Goal: Find specific page/section: Find specific page/section

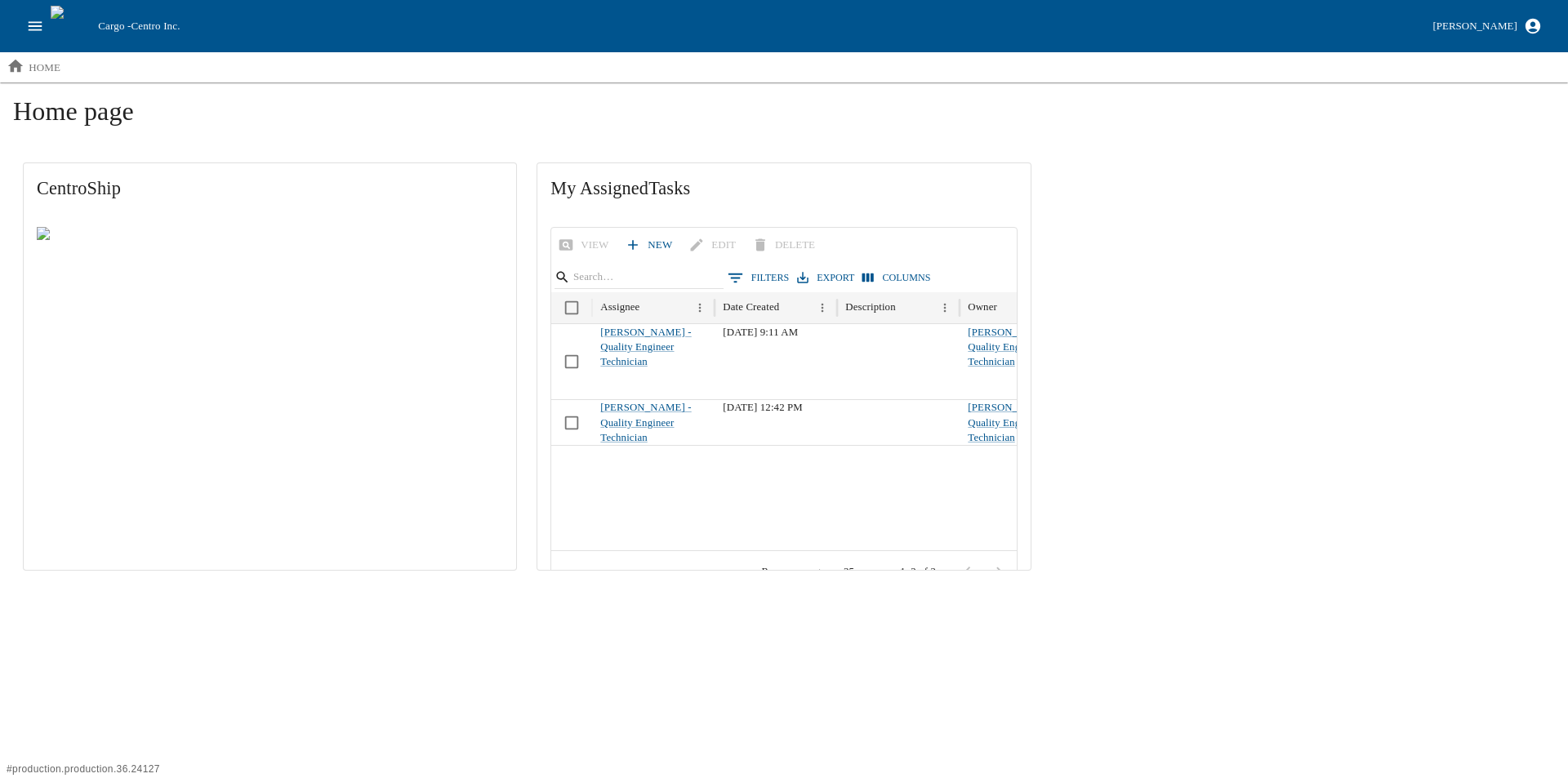
click at [32, 32] on icon "open drawer" at bounding box center [35, 27] width 18 height 18
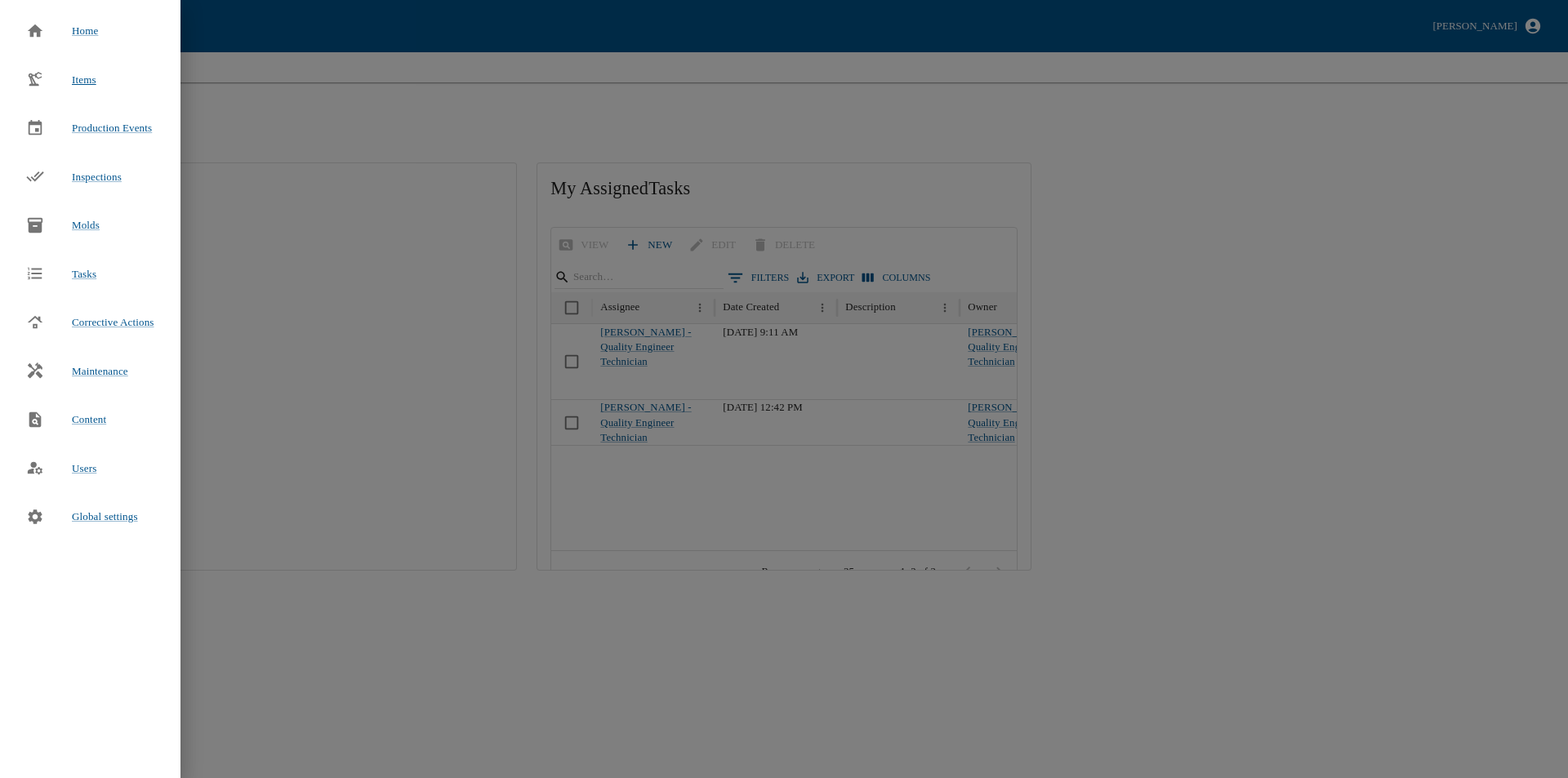
click at [81, 63] on div "Items" at bounding box center [61, 79] width 97 height 36
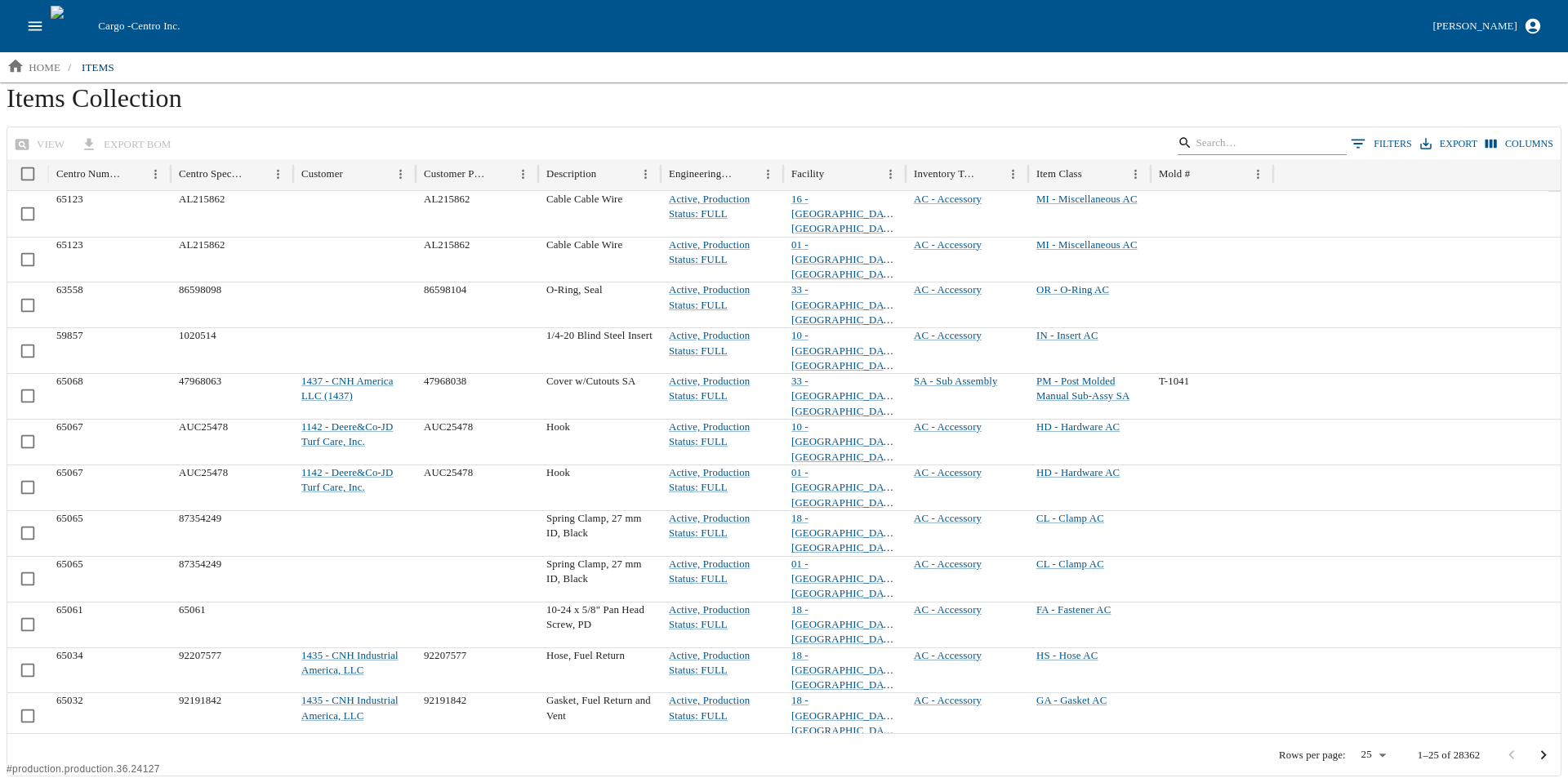
click at [1243, 134] on input "Search" at bounding box center [1260, 143] width 127 height 23
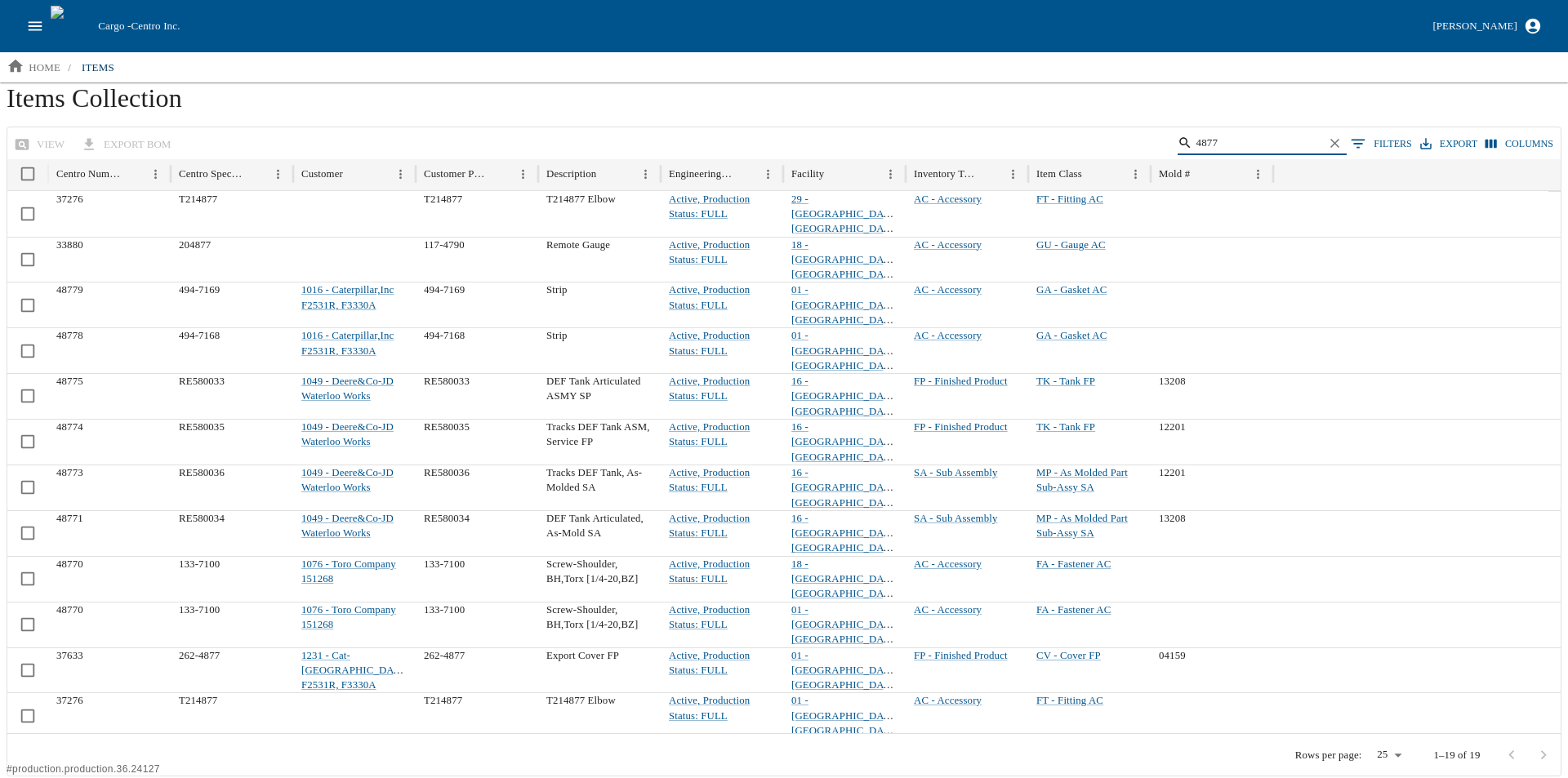
type input "4877"
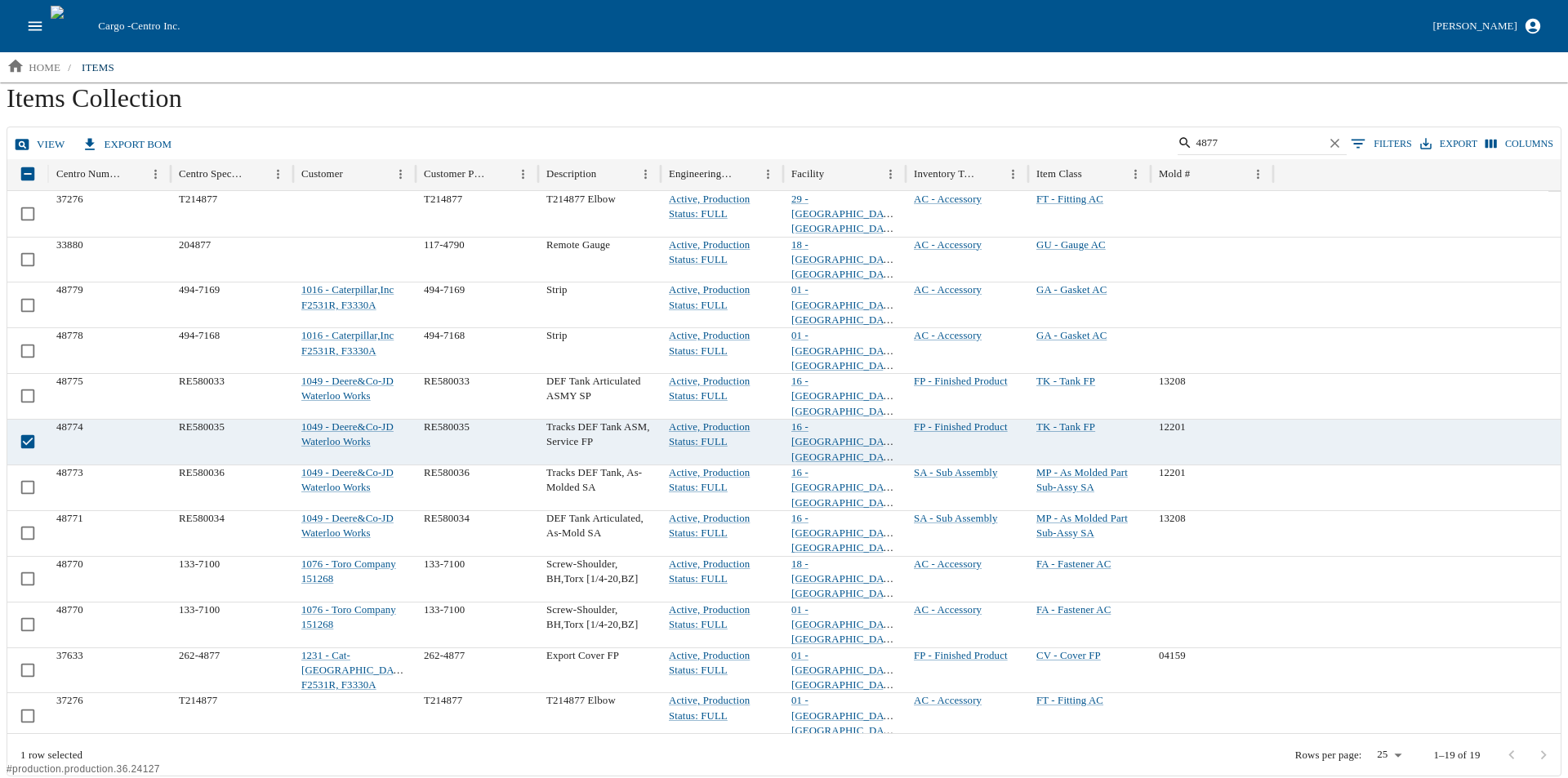
click at [32, 134] on link "view" at bounding box center [41, 145] width 62 height 29
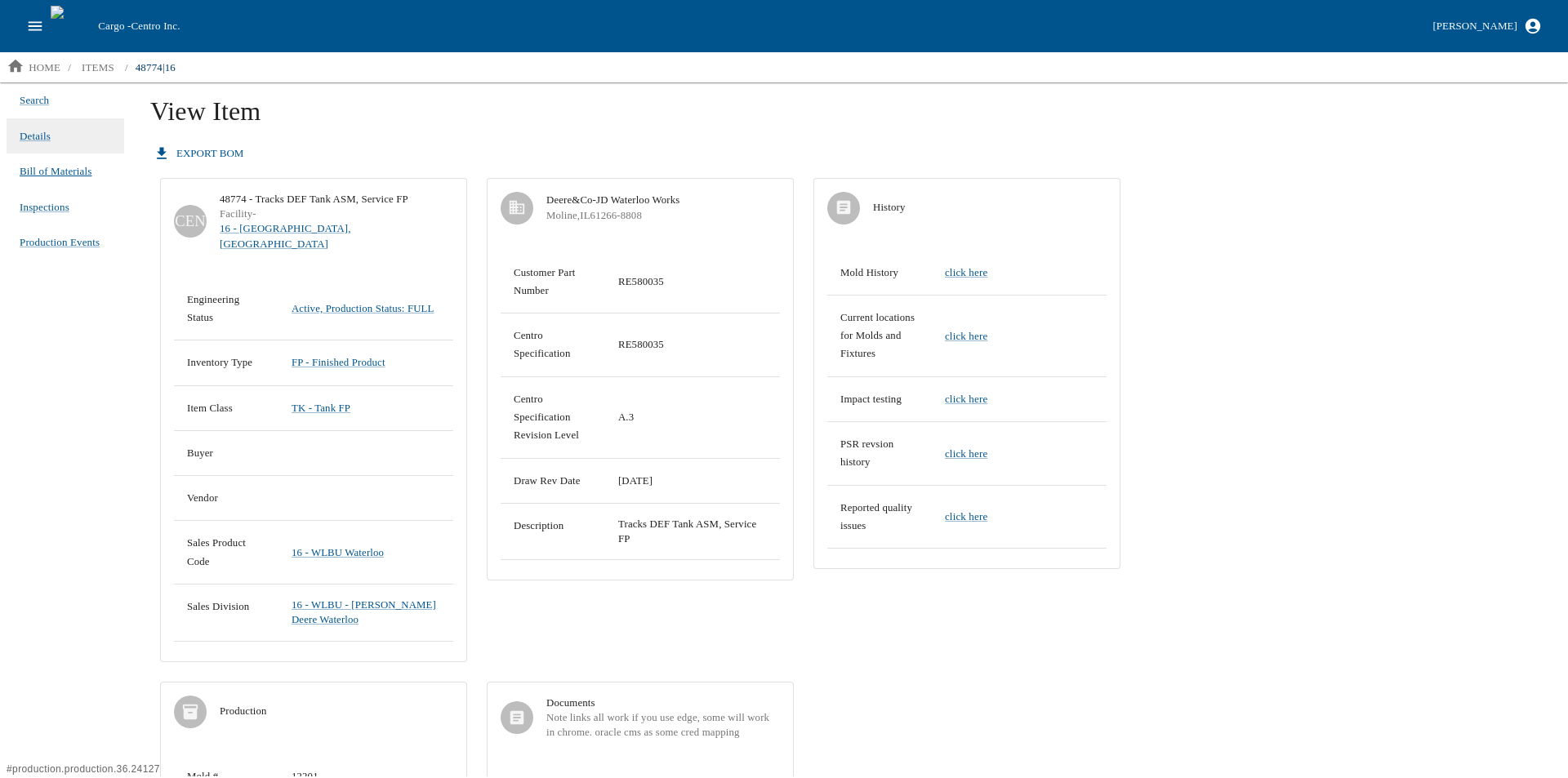
click at [59, 165] on span "Bill of Materials" at bounding box center [55, 171] width 72 height 17
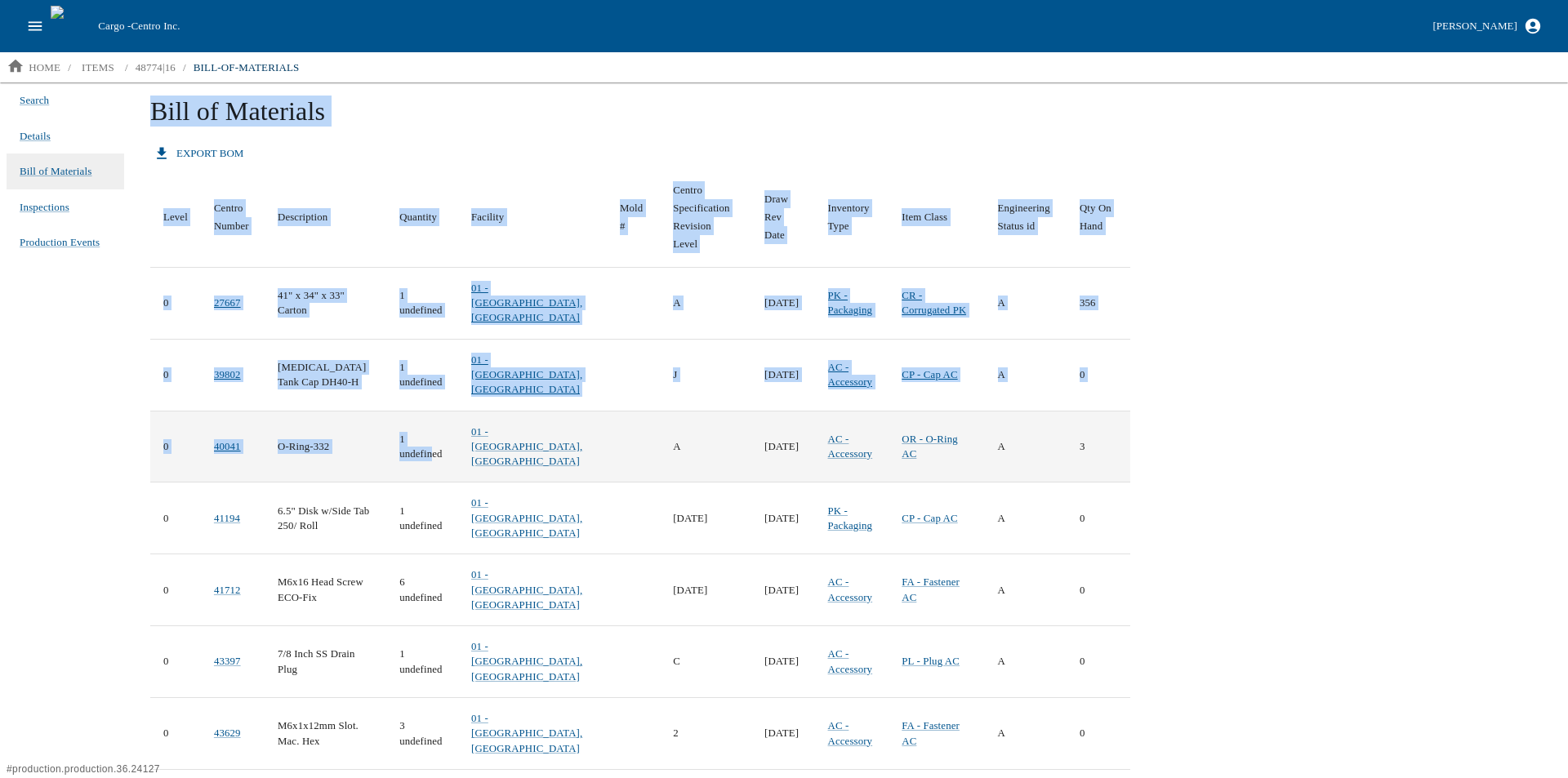
drag, startPoint x: 202, startPoint y: 473, endPoint x: 426, endPoint y: 470, distance: 224.0
click at [426, 470] on div "Search Details Bill of Materials Inspections Production Events Bill of Material…" at bounding box center [784, 430] width 1568 height 694
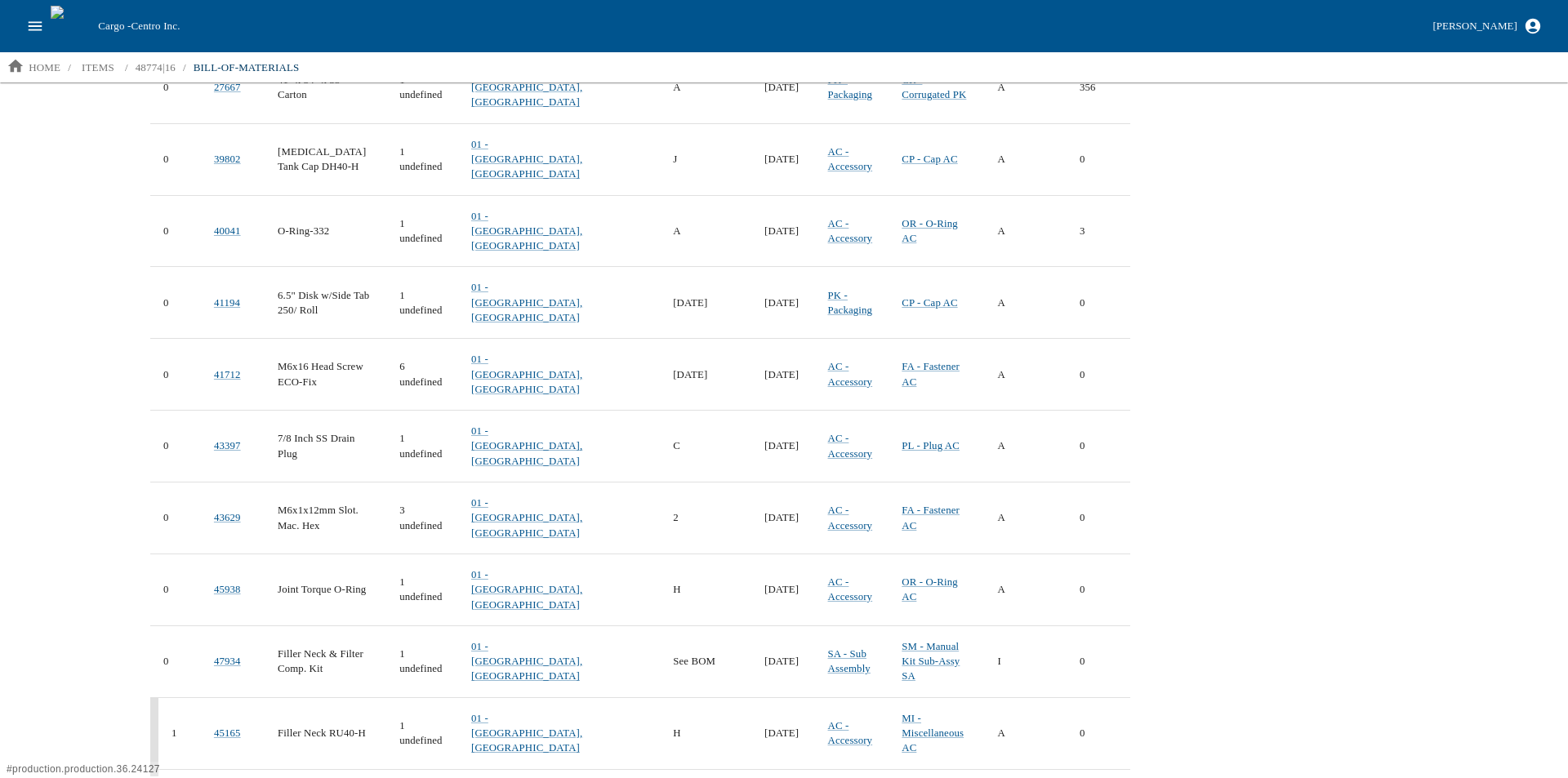
scroll to position [245, 0]
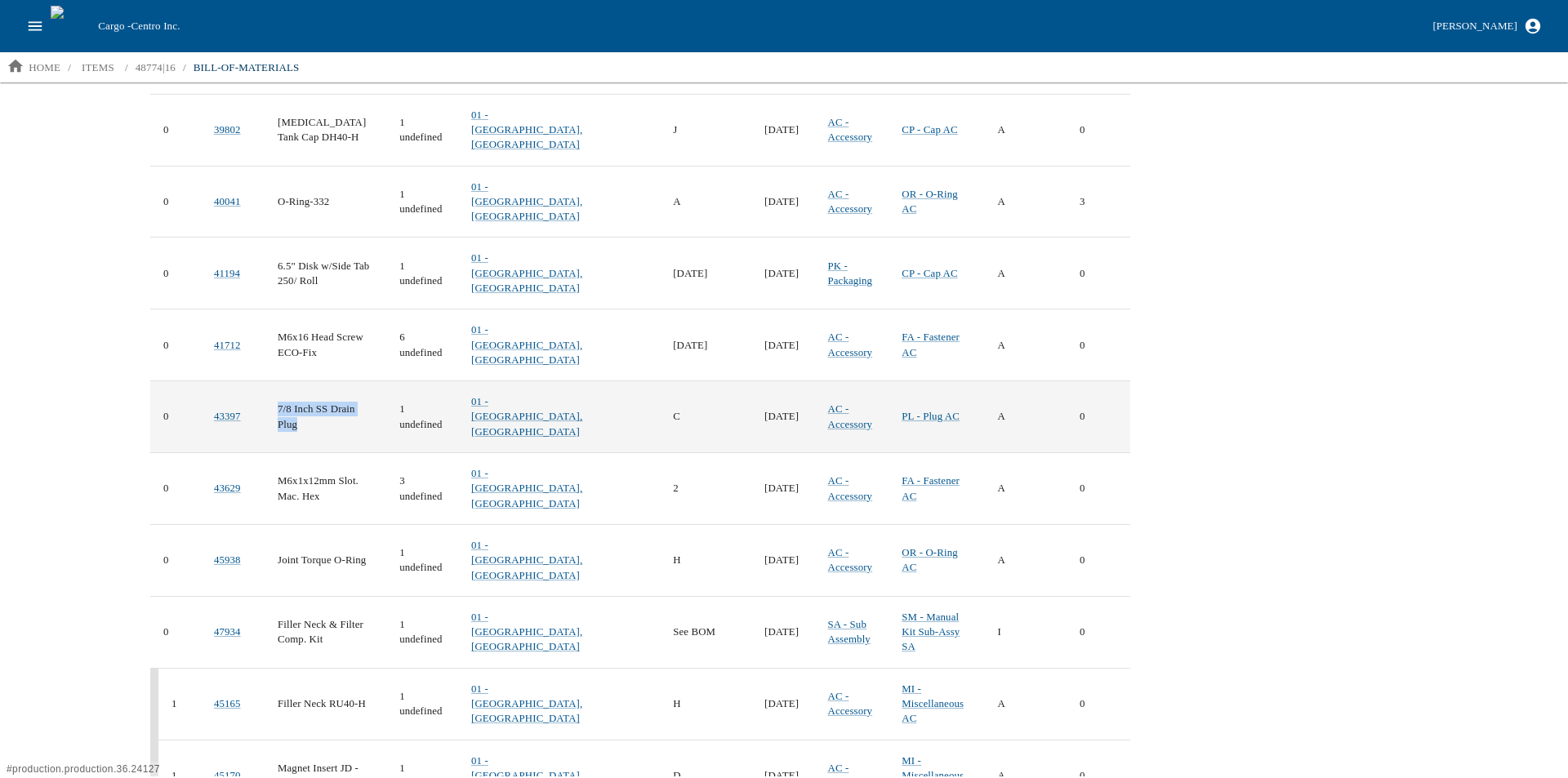
drag, startPoint x: 320, startPoint y: 495, endPoint x: 285, endPoint y: 473, distance: 41.3
click at [285, 453] on td "7/8 Inch SS Drain Plug" at bounding box center [325, 417] width 122 height 72
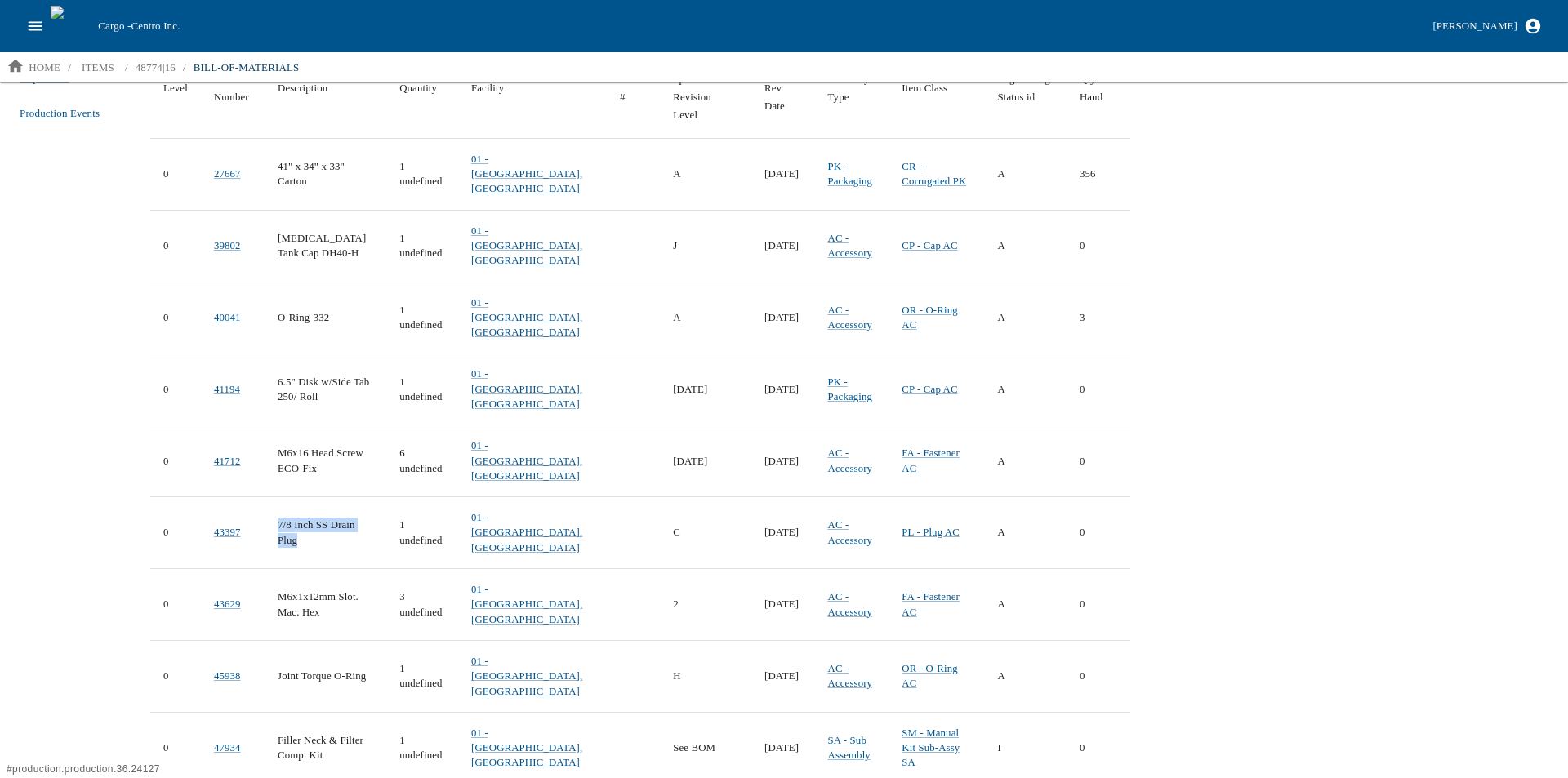
scroll to position [0, 0]
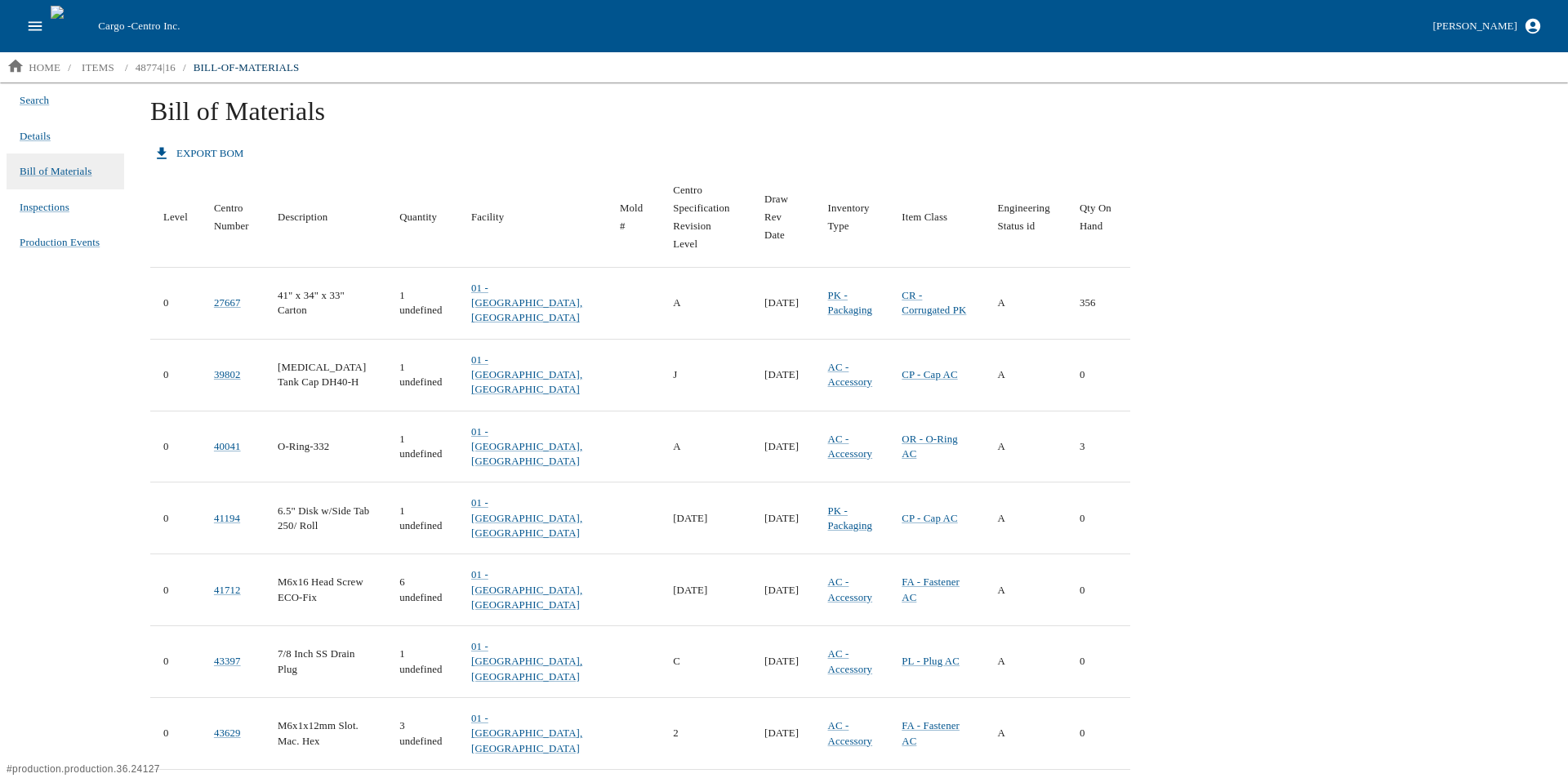
click at [63, 592] on div "Search Details Bill of Materials Inspections Production Events" at bounding box center [65, 430] width 131 height 694
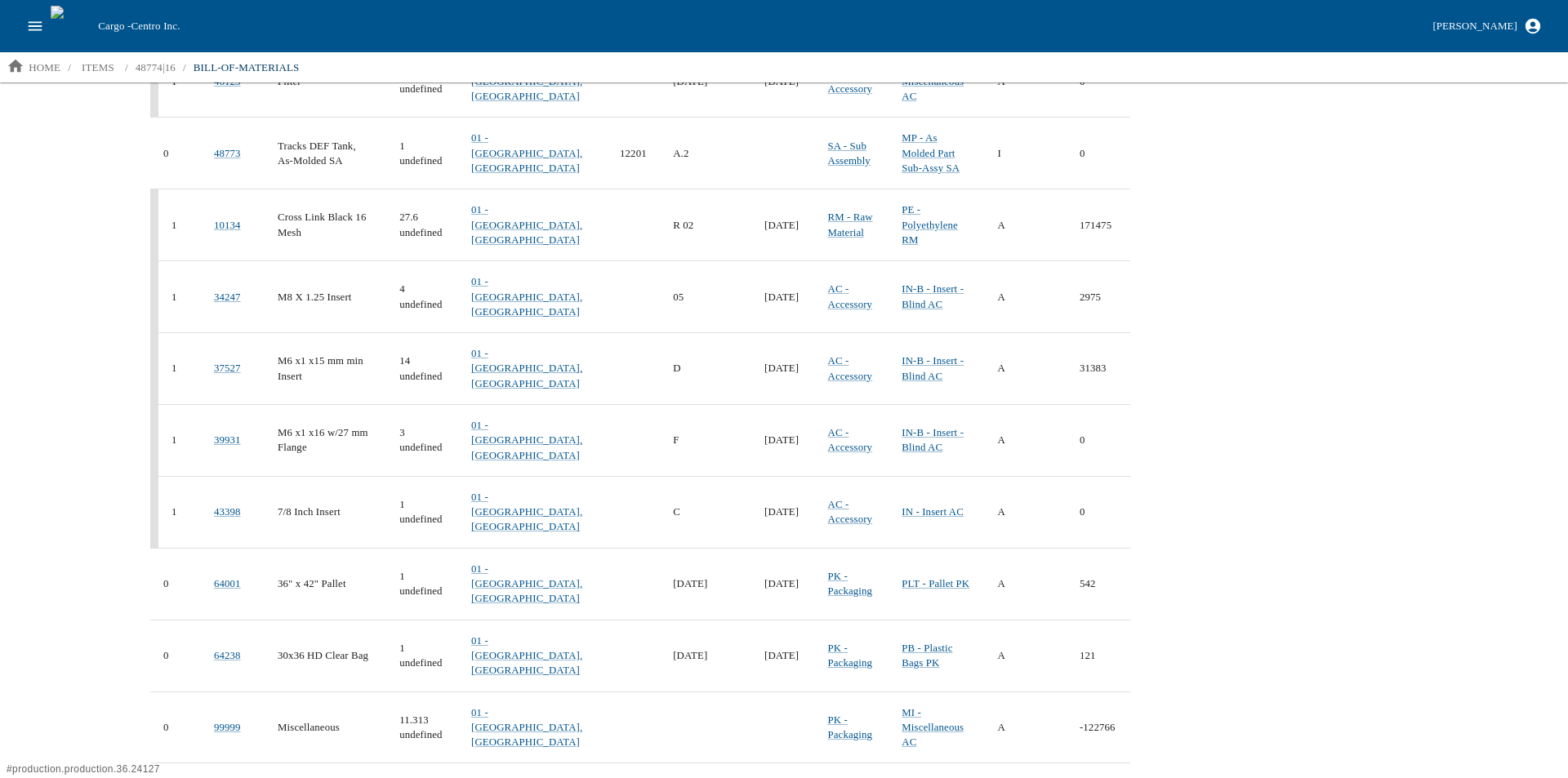
scroll to position [1306, 0]
